Goal: Check status: Check status

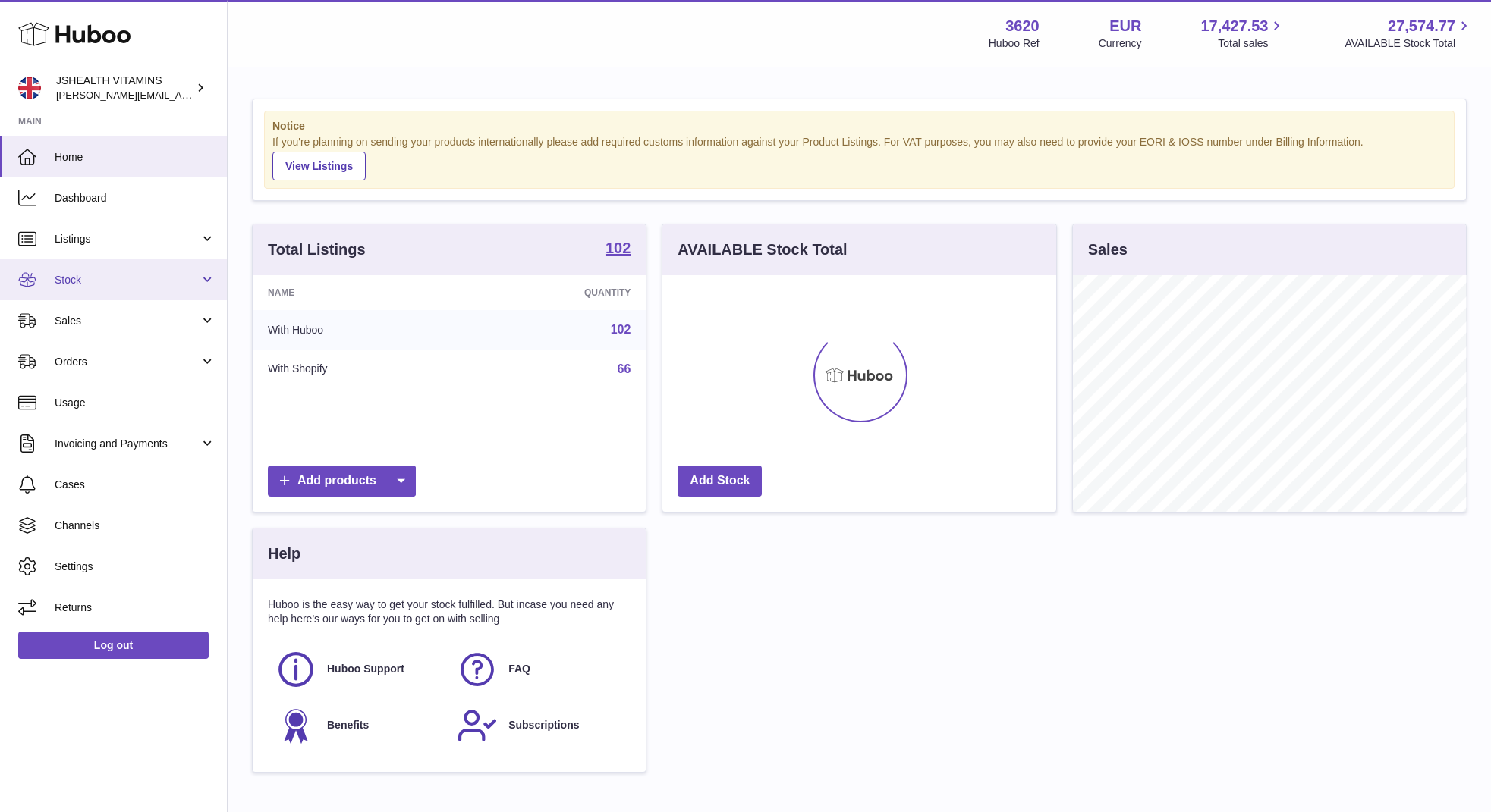
scroll to position [236, 394]
click at [132, 275] on span "Stock" at bounding box center [127, 280] width 145 height 14
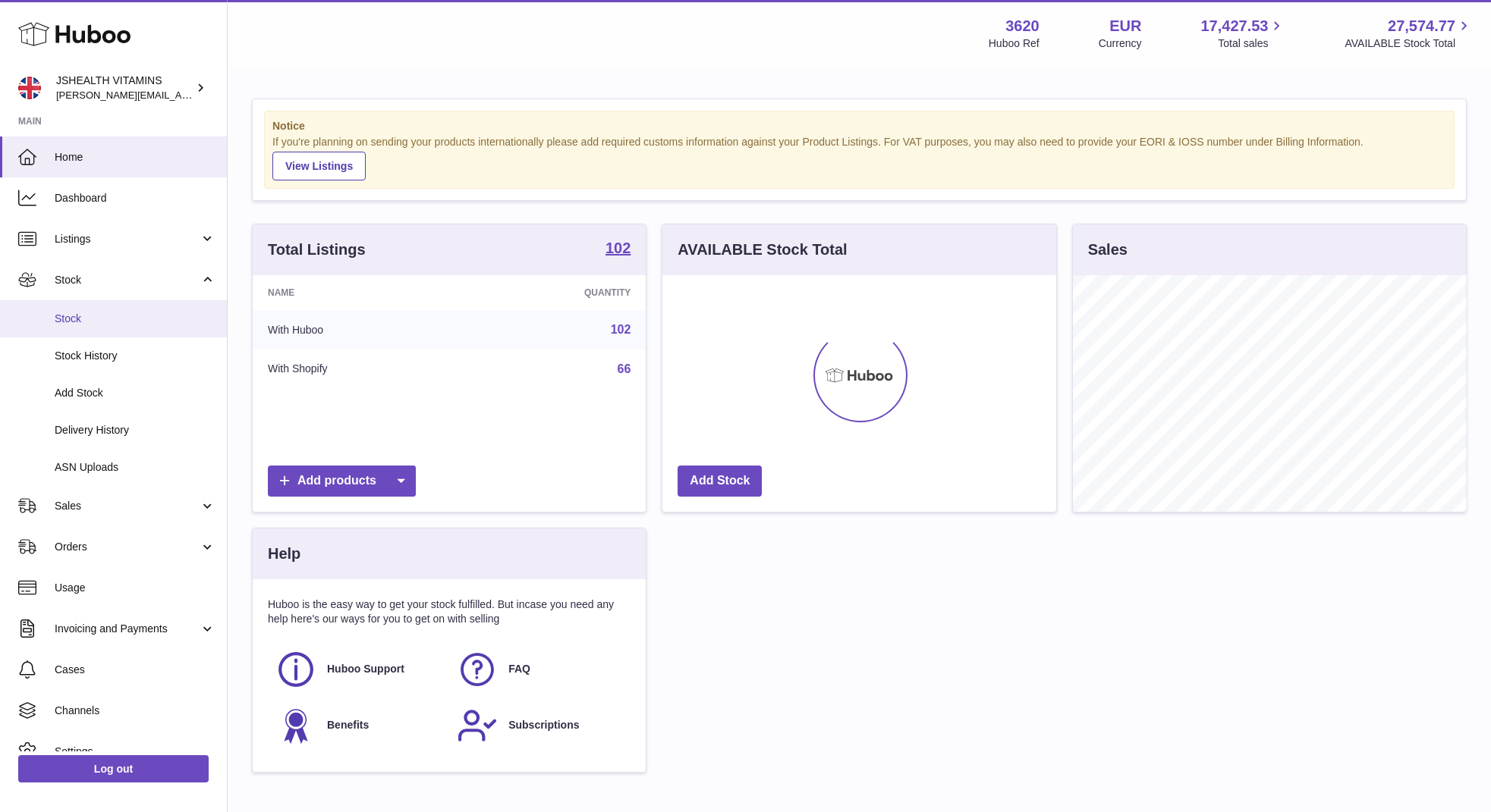
click at [106, 313] on span "Stock" at bounding box center [135, 318] width 161 height 14
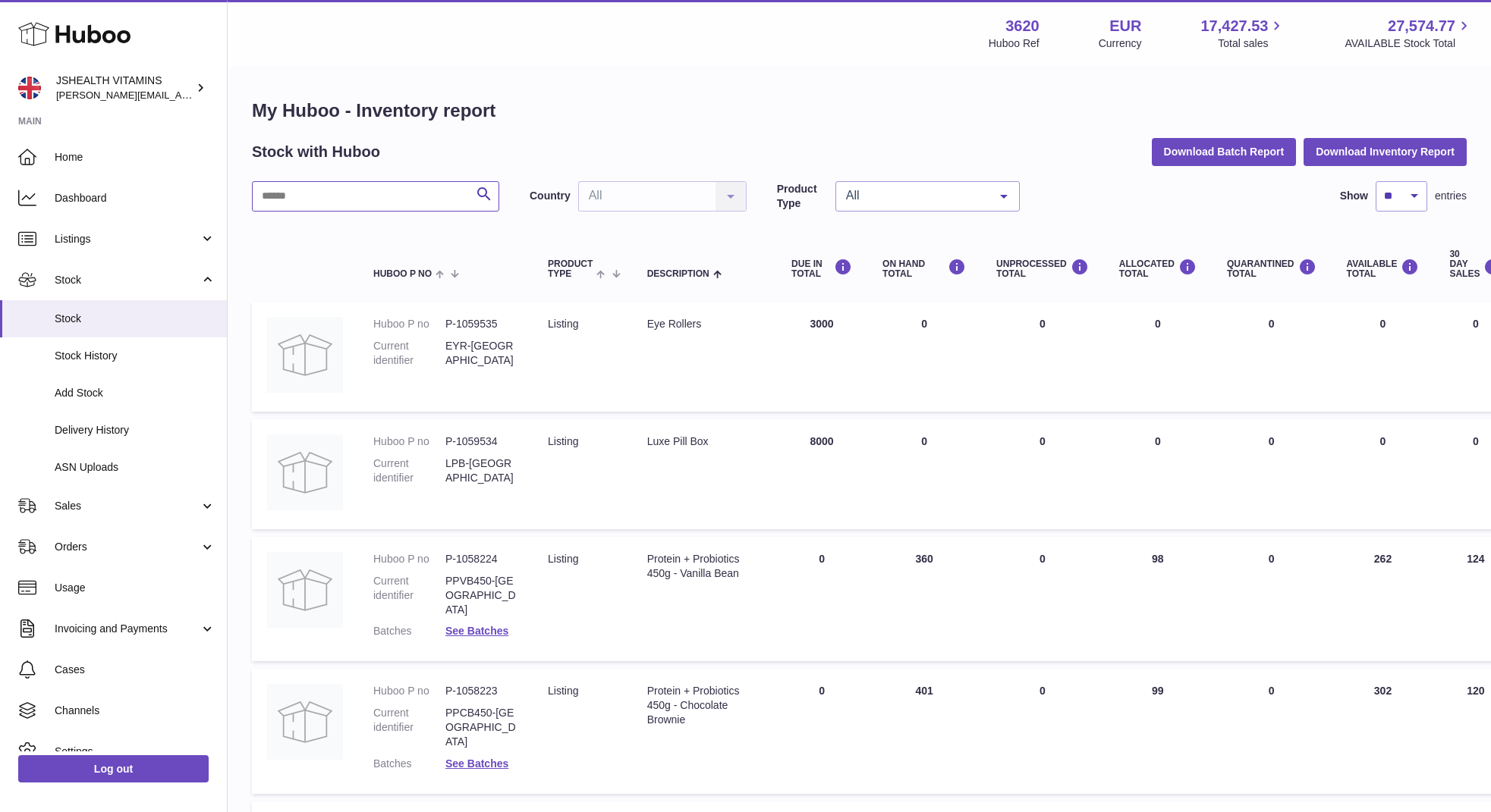
click at [347, 204] on input "text" at bounding box center [375, 197] width 247 height 31
type input "*******"
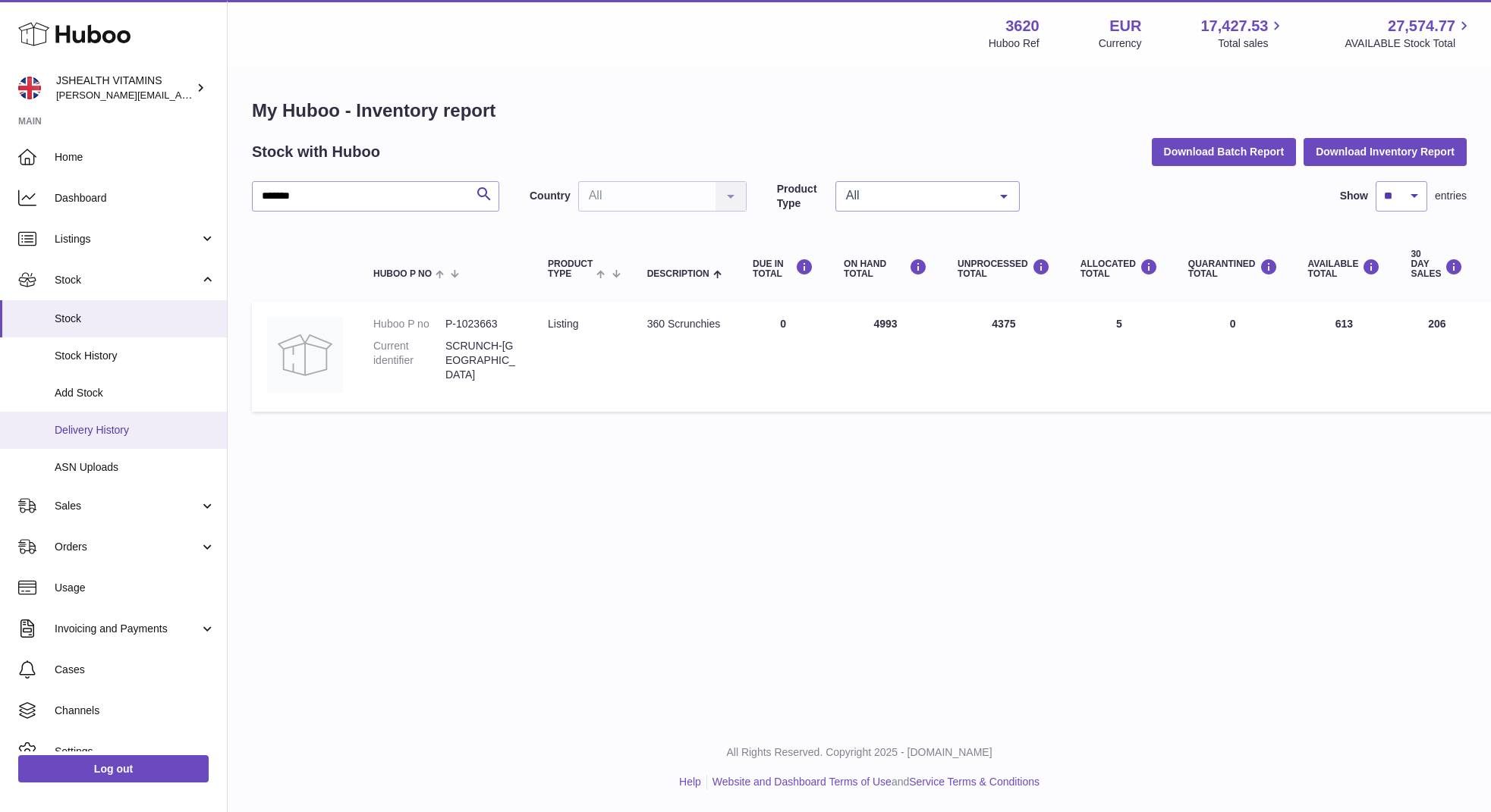
click at [162, 438] on link "Delivery History" at bounding box center [113, 431] width 227 height 37
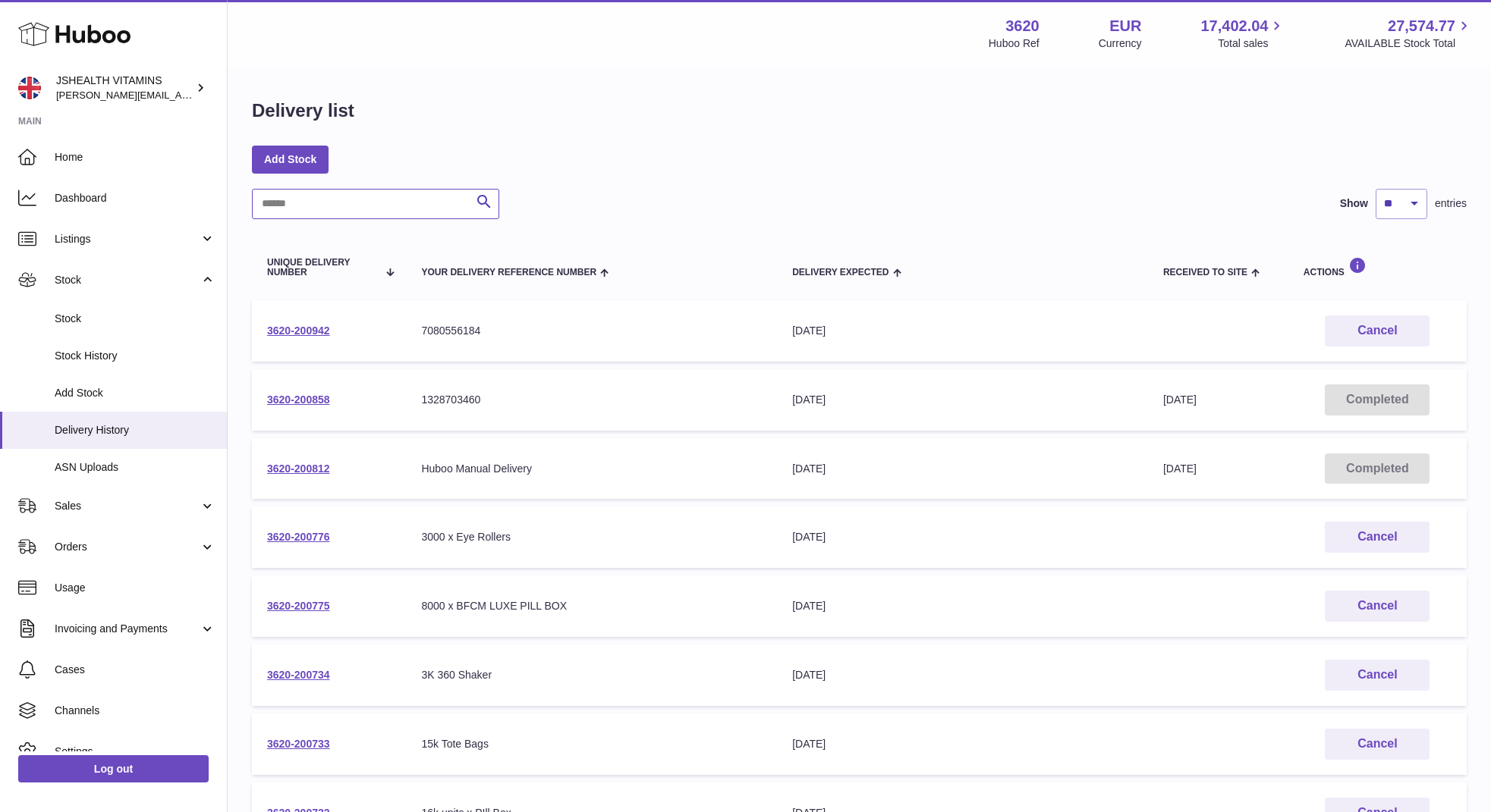
click at [401, 202] on input "text" at bounding box center [375, 205] width 247 height 31
type input "*****"
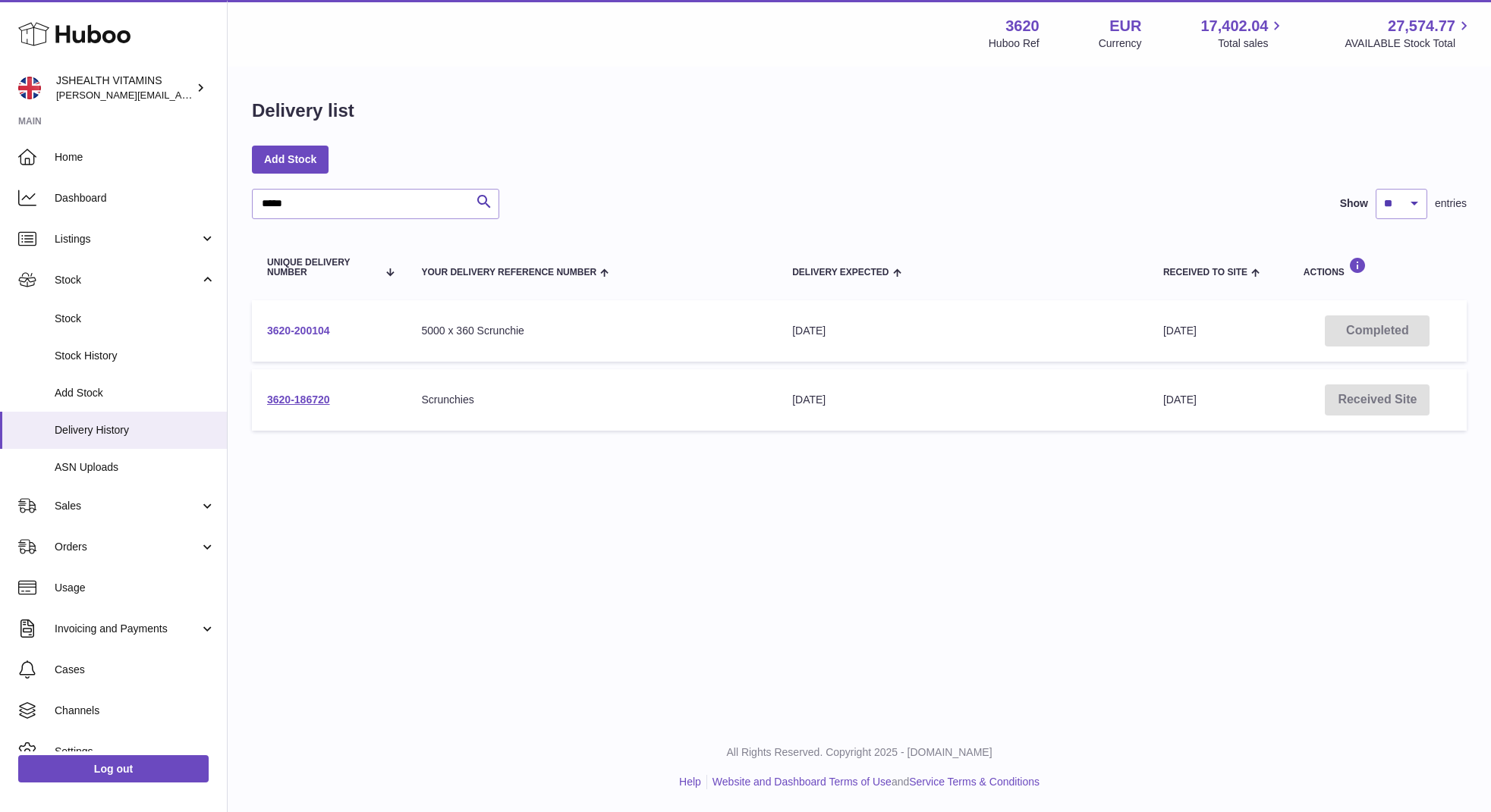
click at [293, 328] on link "3620-200104" at bounding box center [299, 331] width 63 height 12
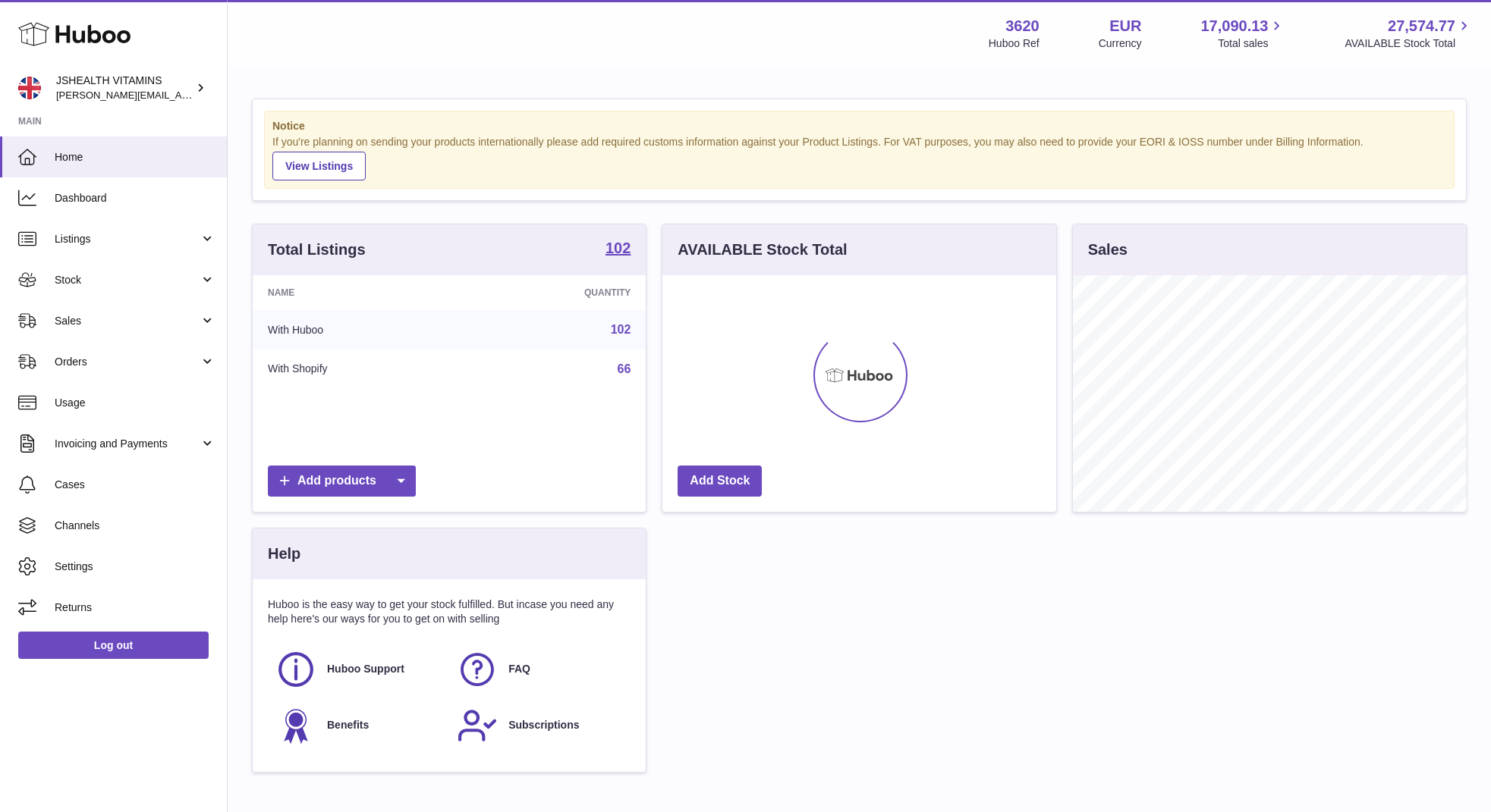
scroll to position [236, 394]
click at [119, 289] on link "Stock" at bounding box center [113, 280] width 227 height 41
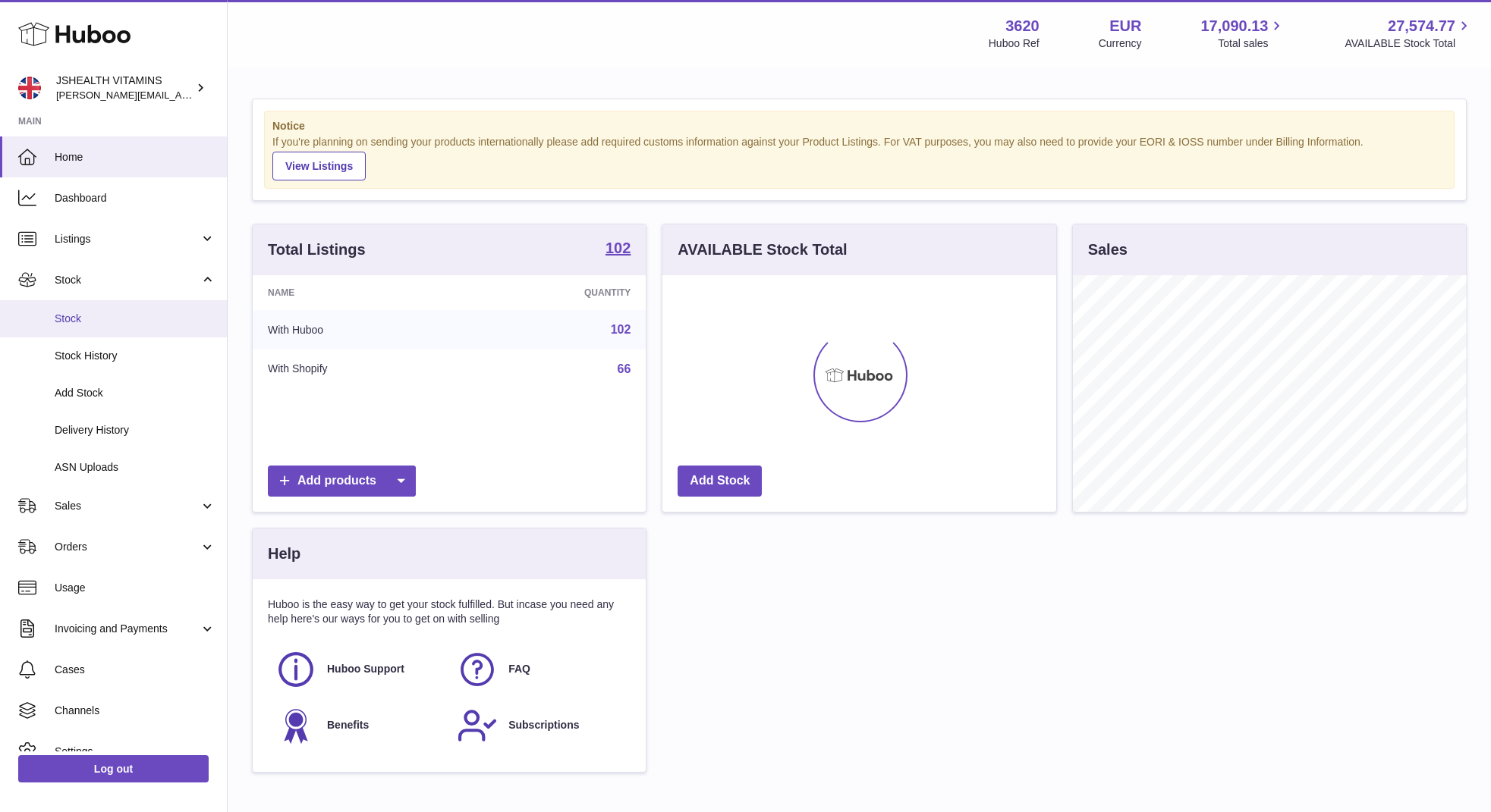
click at [106, 327] on link "Stock" at bounding box center [113, 319] width 227 height 37
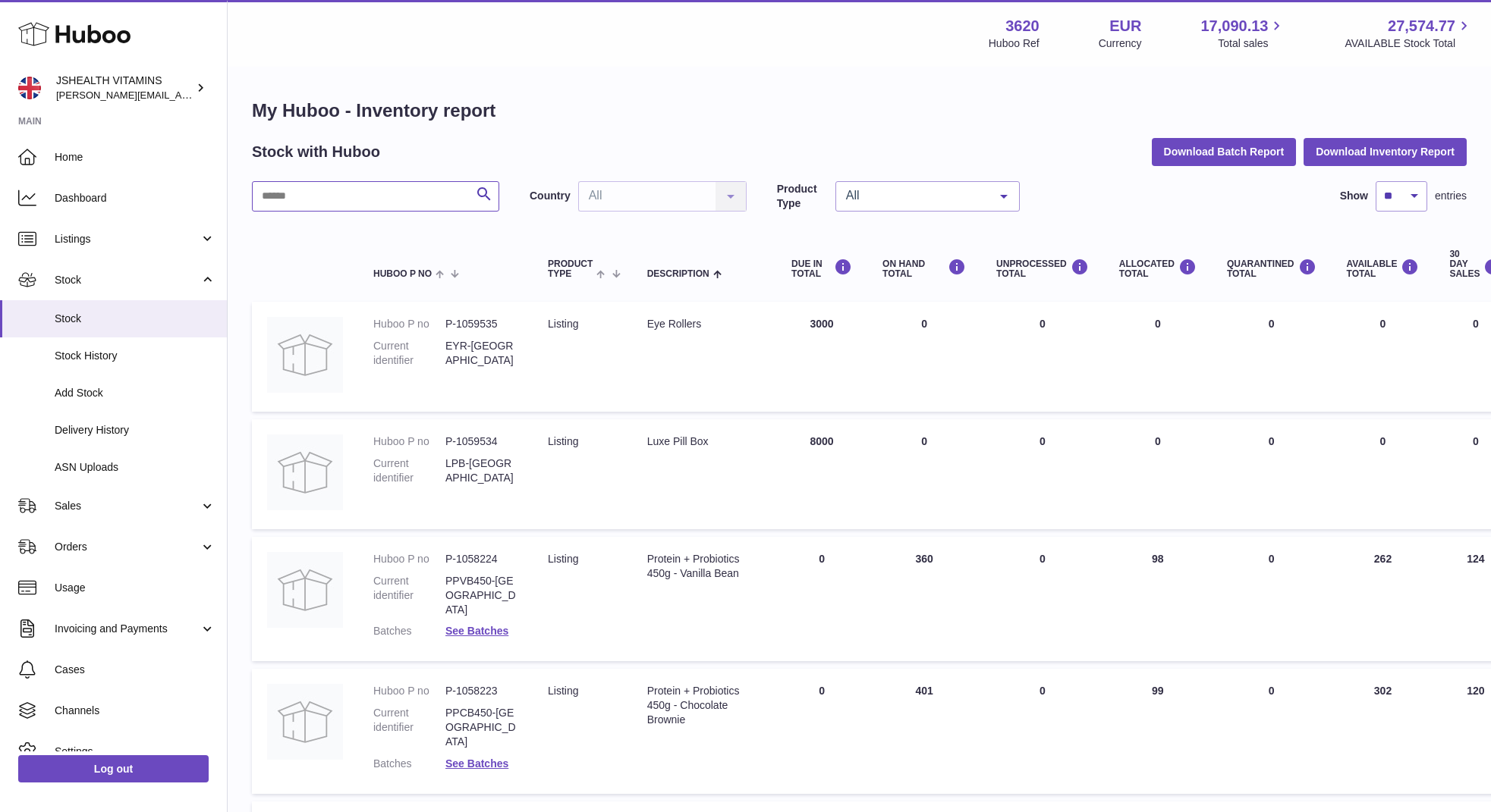
click at [399, 207] on input "text" at bounding box center [375, 197] width 247 height 31
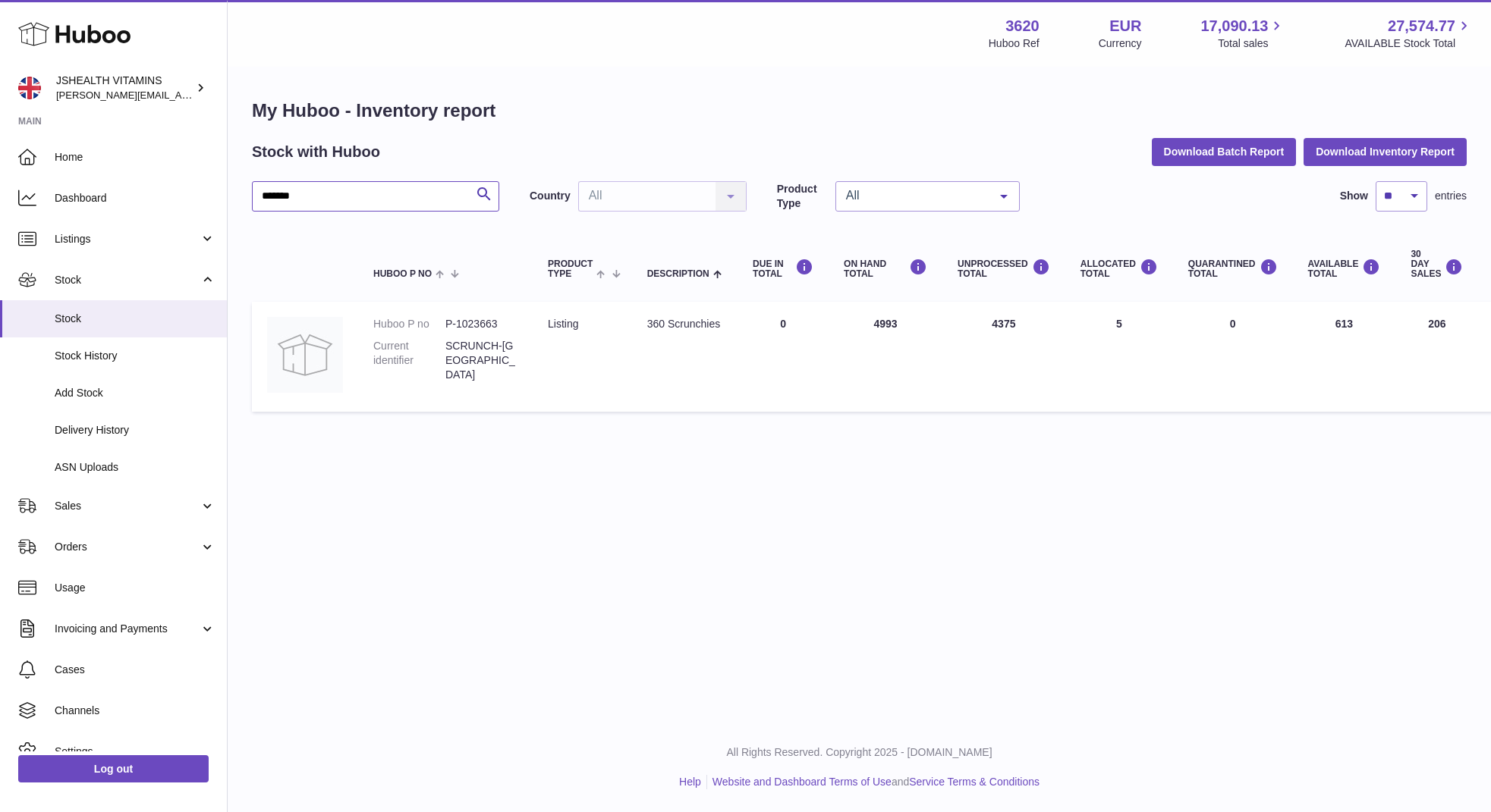
type input "*******"
click at [1020, 325] on td "UNPROCESSED Total 4375" at bounding box center [1004, 357] width 123 height 110
click at [1012, 325] on td "UNPROCESSED Total 4375" at bounding box center [1004, 357] width 123 height 110
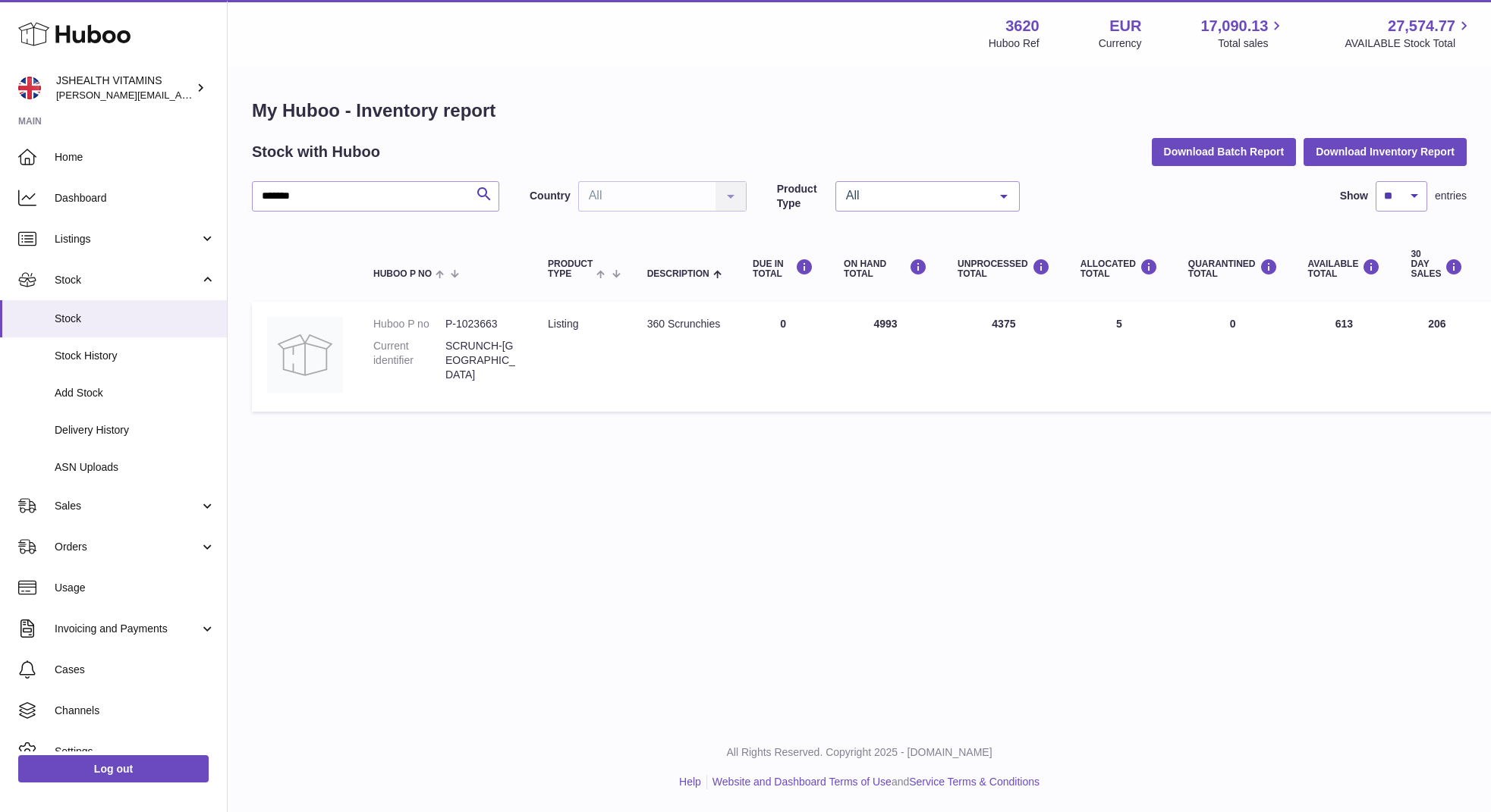
click at [1020, 494] on div "Menu Huboo 3620 Huboo Ref EUR Currency 17,090.13 Total sales 27,574.77 AVAILABL…" at bounding box center [859, 361] width 1263 height 723
click at [995, 322] on td "UNPROCESSED Total 4375" at bounding box center [1004, 357] width 123 height 110
click at [881, 319] on td "ON HAND Total 4993" at bounding box center [885, 357] width 113 height 110
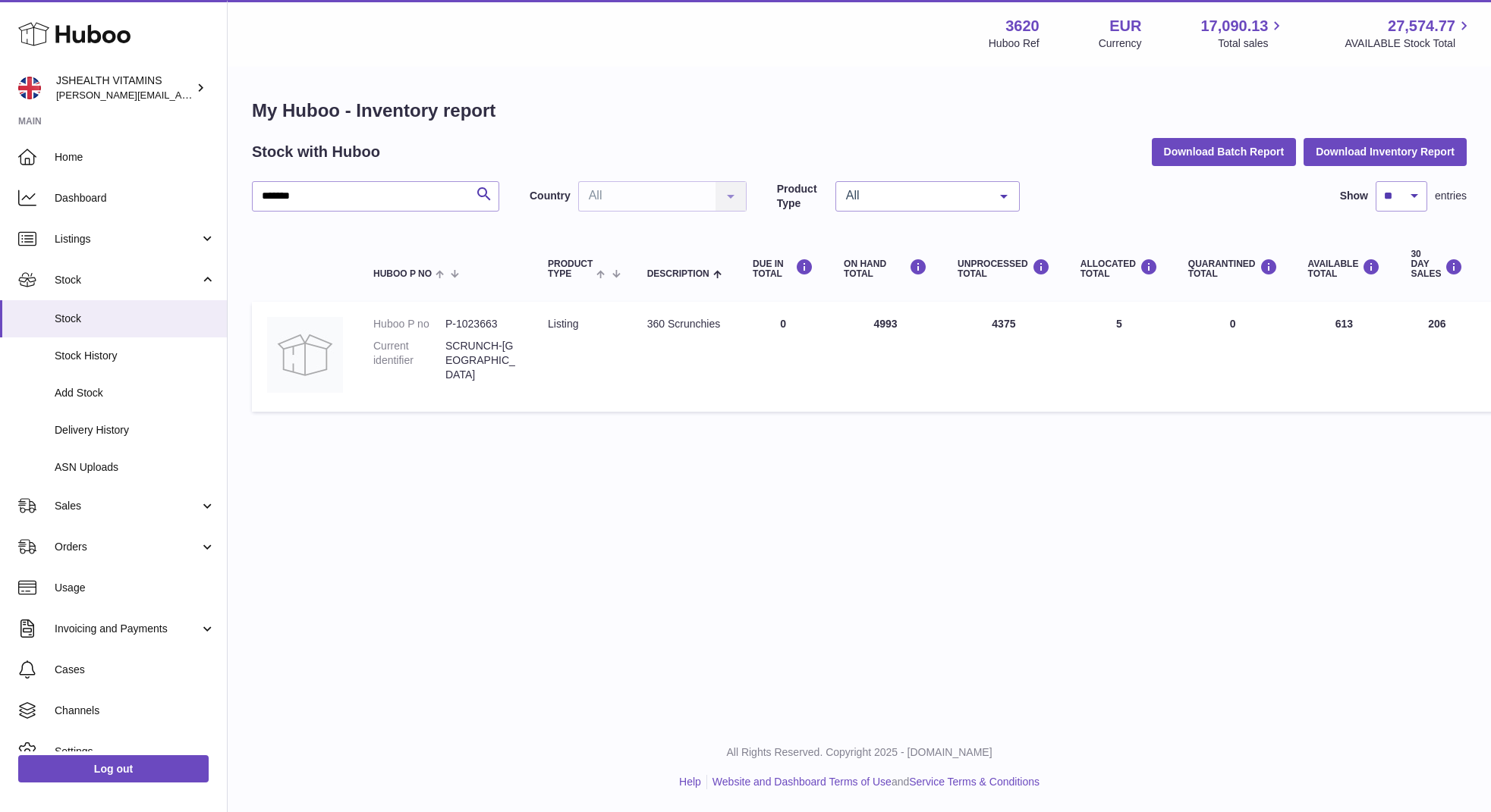
copy td "4993"
click at [895, 469] on div "Menu Huboo 3620 Huboo Ref EUR Currency 17,090.13 Total sales 27,574.77 AVAILABL…" at bounding box center [859, 361] width 1263 height 723
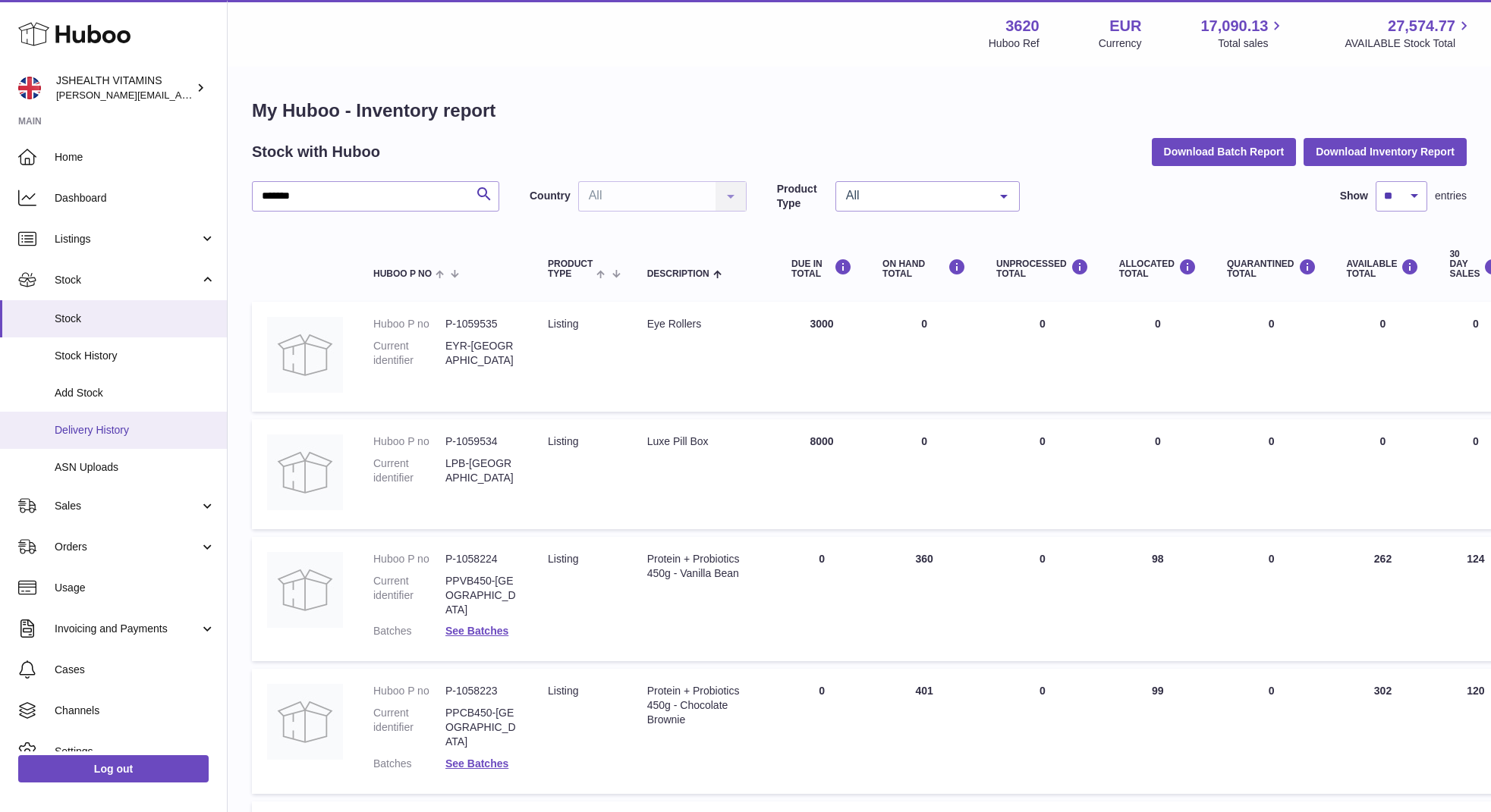
click at [103, 443] on link "Delivery History" at bounding box center [113, 431] width 227 height 37
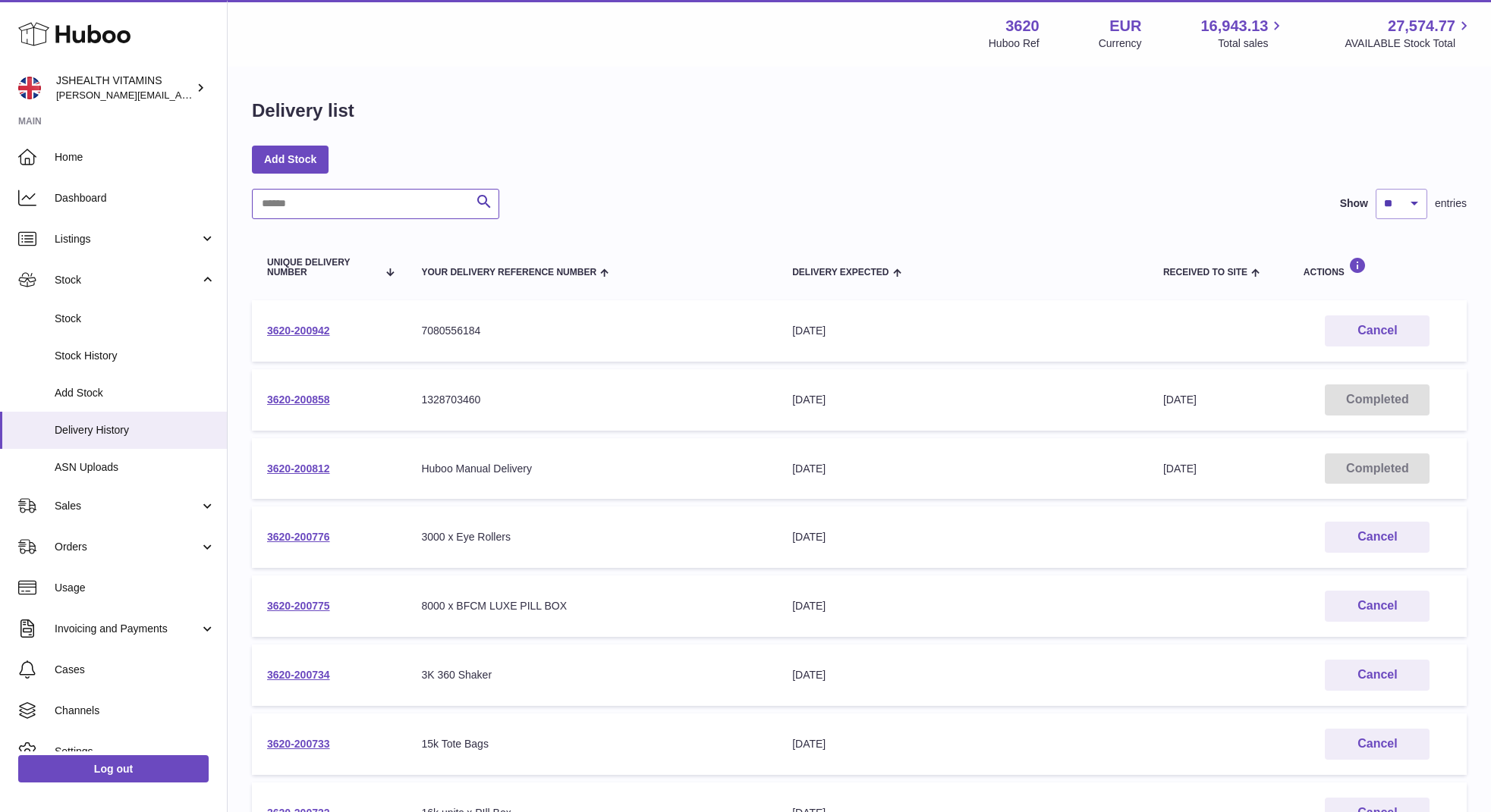
click at [360, 201] on input "text" at bounding box center [375, 205] width 247 height 31
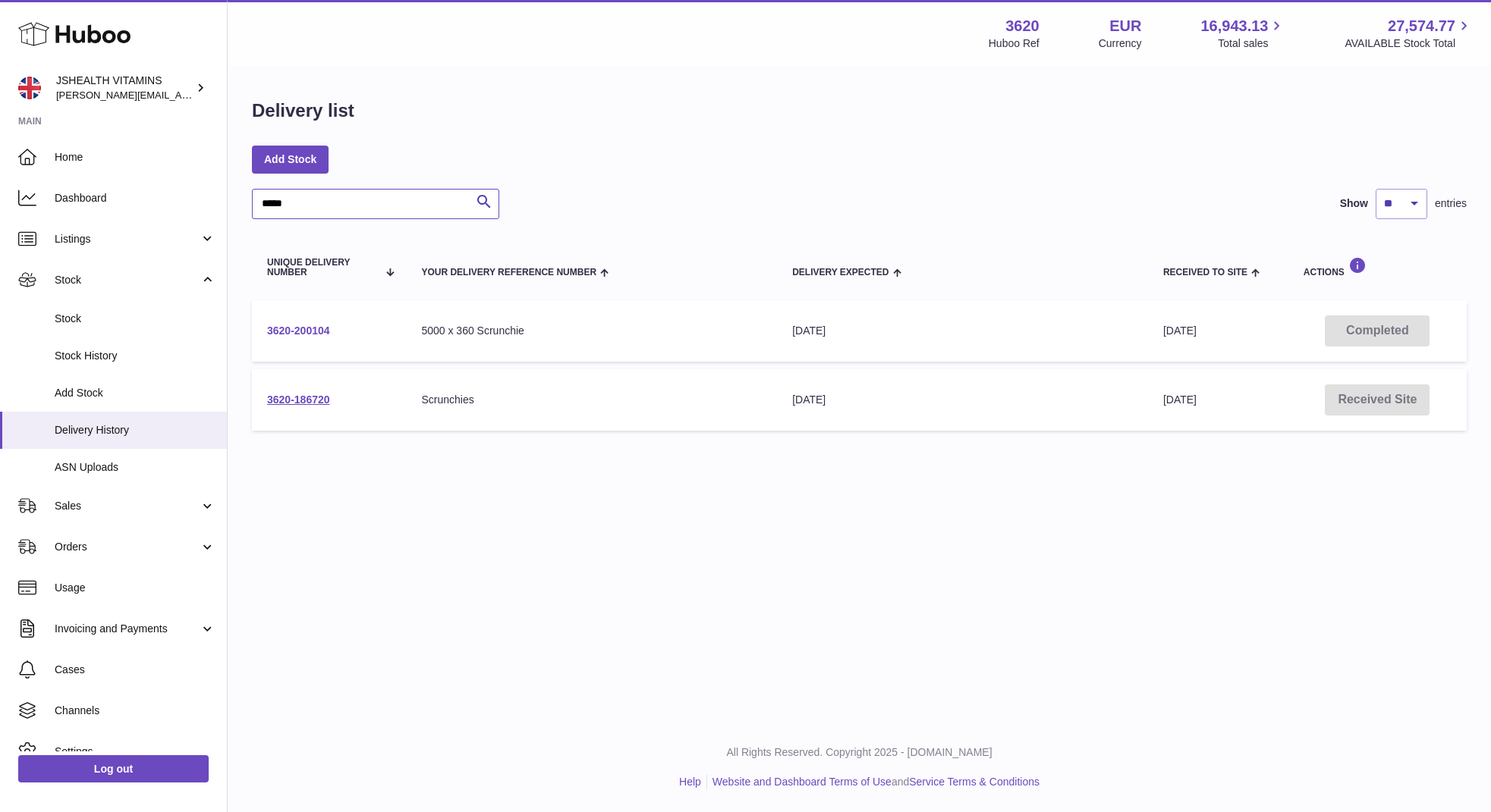
type input "*****"
click at [289, 328] on link "3620-200104" at bounding box center [299, 331] width 63 height 12
